Goal: Information Seeking & Learning: Stay updated

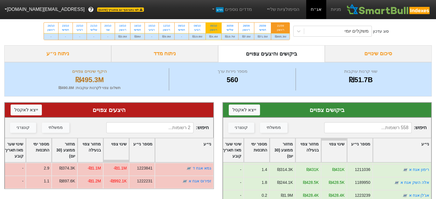
click at [215, 25] on div "05/10" at bounding box center [213, 26] width 8 height 4
click at [213, 25] on input "05/10 ראשון ₪4.4M" at bounding box center [212, 25] width 4 height 4
radio input "true"
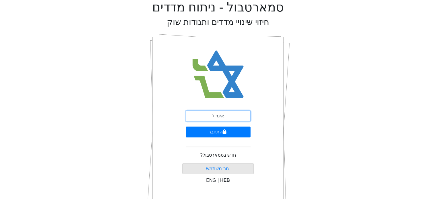
click at [224, 116] on input "email" at bounding box center [218, 116] width 65 height 11
type input "[EMAIL_ADDRESS][DOMAIN_NAME]"
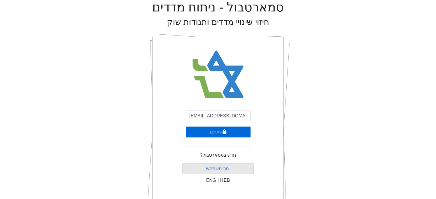
click at [227, 131] on button "התחבר" at bounding box center [218, 132] width 65 height 11
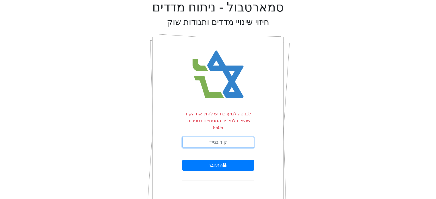
click at [226, 137] on input "text" at bounding box center [218, 142] width 72 height 11
type input "455319"
click at [182, 160] on button "התחבר" at bounding box center [218, 165] width 72 height 11
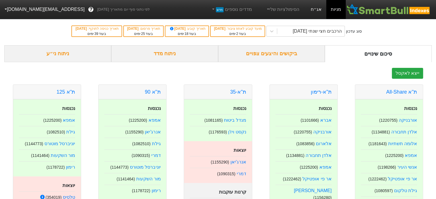
click at [315, 9] on link "אג״ח" at bounding box center [316, 9] width 20 height 19
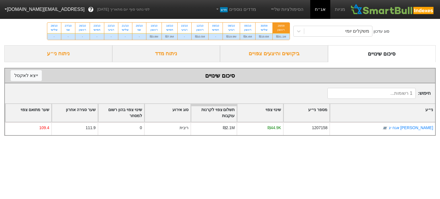
click at [275, 56] on div "ביקושים והיצעים צפויים" at bounding box center [274, 53] width 108 height 17
